Goal: Complete application form

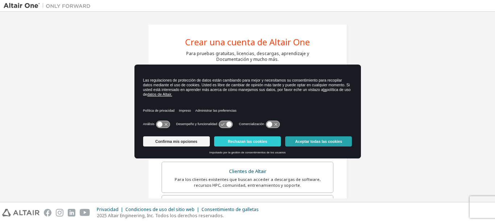
click at [311, 144] on button "Aceptar todas las cookies" at bounding box center [318, 141] width 67 height 10
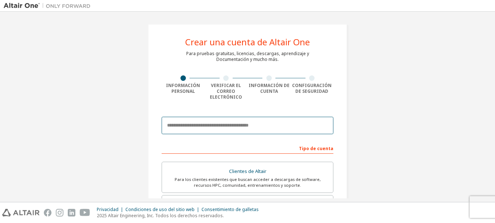
click at [257, 129] on input "email" at bounding box center [247, 125] width 172 height 17
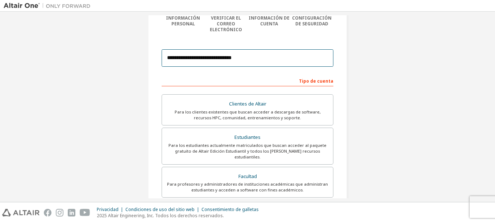
scroll to position [111, 0]
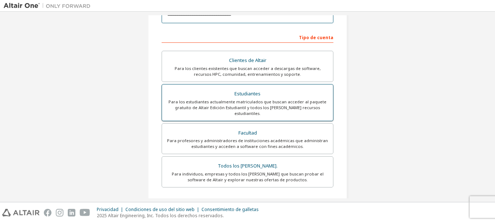
type input "**********"
click at [264, 106] on div "Para los estudiantes actualmente matriculados que buscan acceder al paquete gra…" at bounding box center [247, 107] width 162 height 17
click at [315, 98] on div "Estudiantes" at bounding box center [247, 94] width 162 height 10
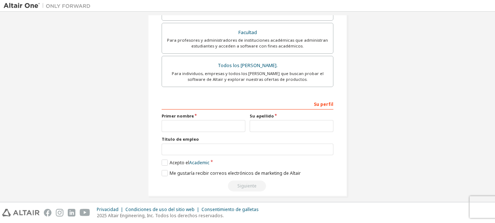
scroll to position [213, 0]
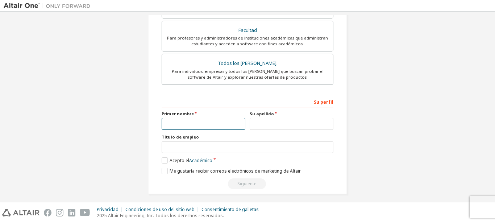
click at [236, 124] on input "text" at bounding box center [203, 124] width 84 height 12
type input "****"
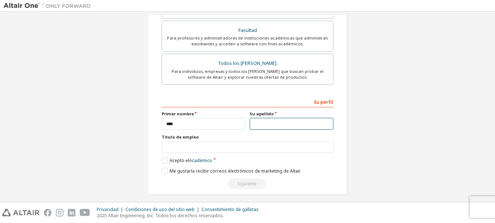
click at [293, 119] on input "text" at bounding box center [291, 124] width 84 height 12
type input "*********"
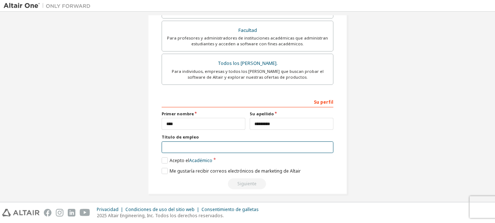
click at [261, 145] on input "text" at bounding box center [247, 147] width 172 height 12
type input "******"
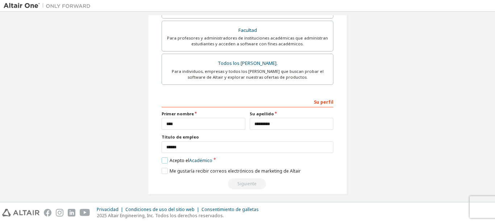
click at [168, 157] on label "Acepto el Académico" at bounding box center [186, 160] width 51 height 6
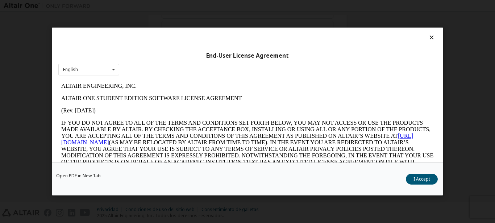
scroll to position [0, 0]
click at [97, 72] on div "English English" at bounding box center [88, 70] width 61 height 12
click at [163, 113] on p "(Rev. December 2023)" at bounding box center [247, 110] width 372 height 7
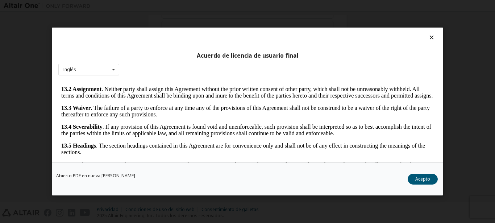
scroll to position [1643, 0]
click at [424, 180] on button "Acepto" at bounding box center [422, 178] width 30 height 11
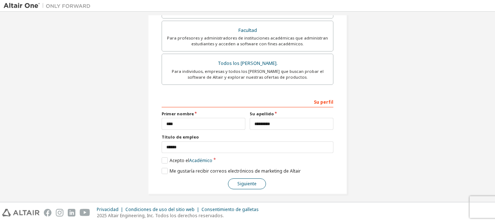
click at [260, 178] on button "Siguiente" at bounding box center [247, 183] width 38 height 11
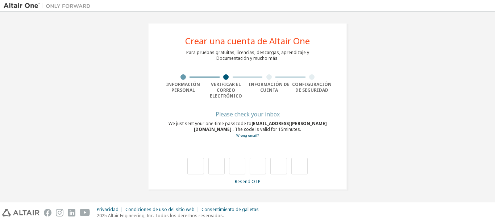
scroll to position [1, 0]
type input "*"
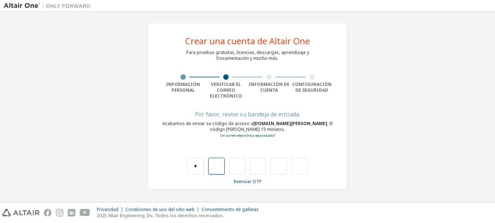
type input "*"
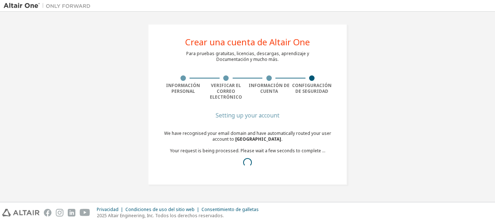
scroll to position [0, 0]
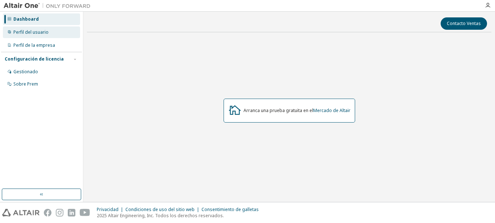
click at [47, 31] on div "Perfil del usuario" at bounding box center [30, 32] width 35 height 6
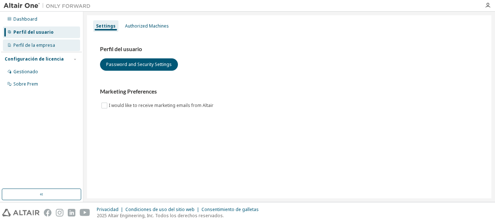
click at [57, 42] on div "Perfil de la empresa" at bounding box center [41, 45] width 77 height 12
